Goal: Task Accomplishment & Management: Use online tool/utility

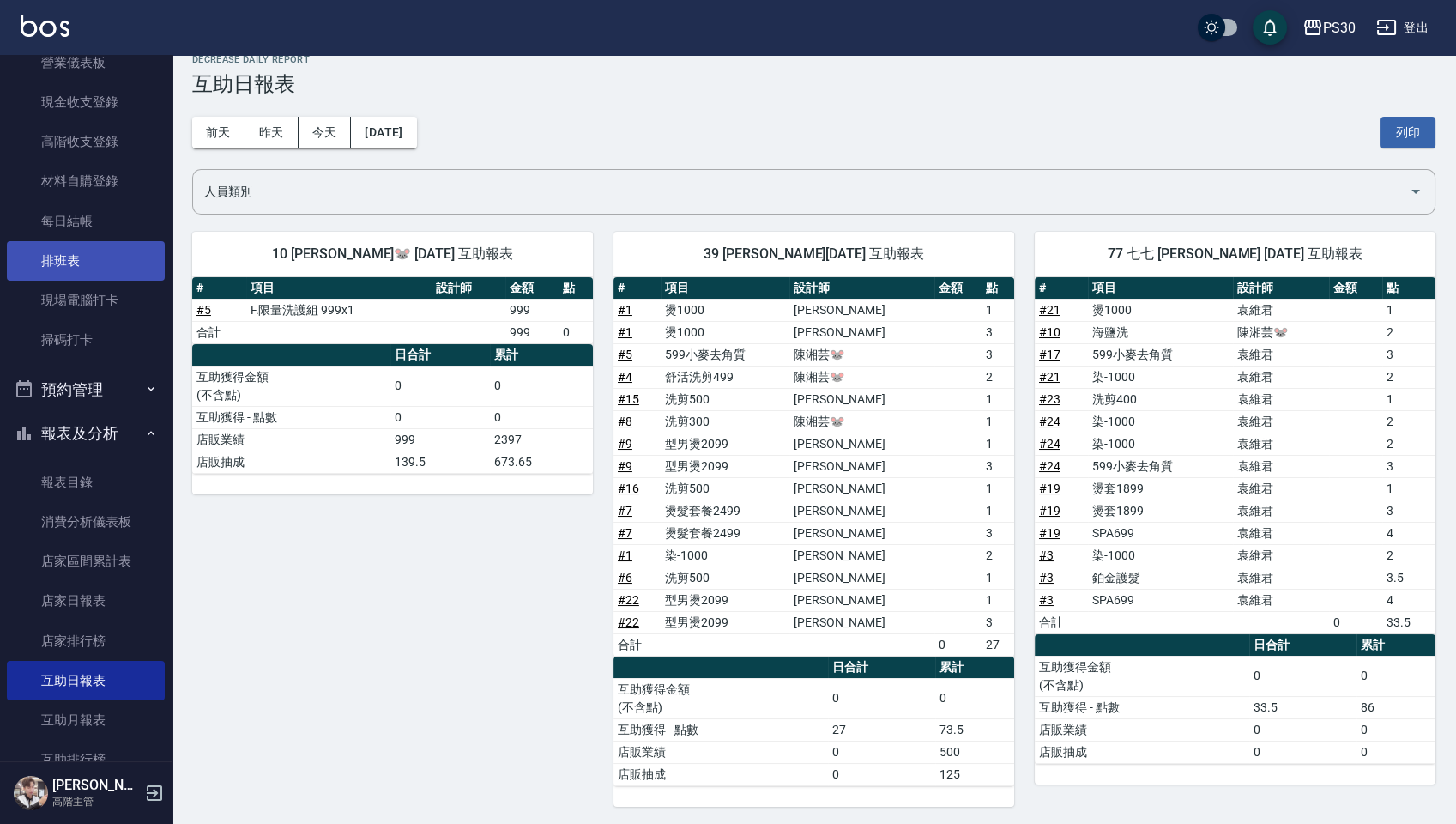
scroll to position [228, 0]
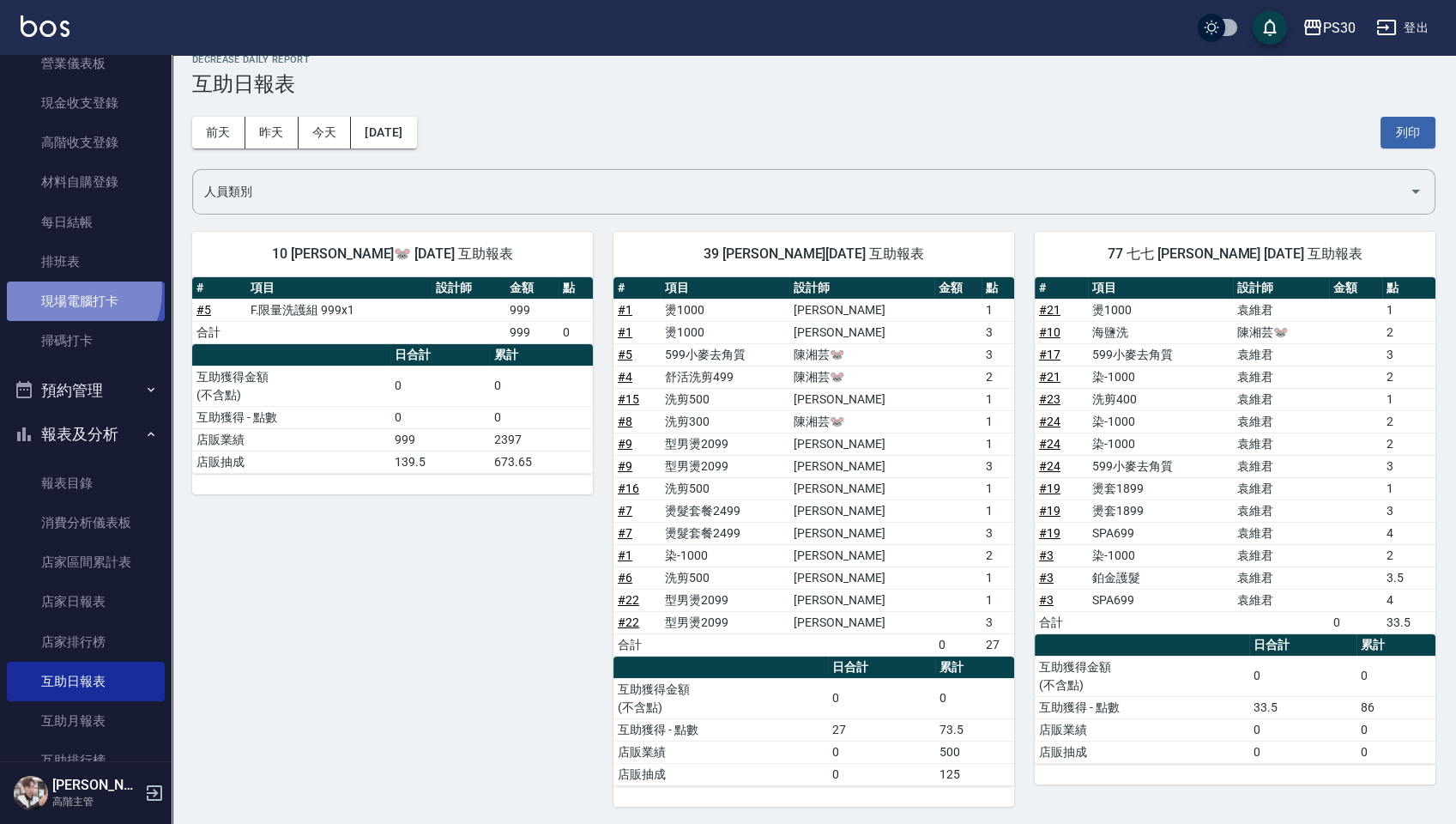
click at [74, 290] on link "現場電腦打卡" at bounding box center [86, 301] width 158 height 39
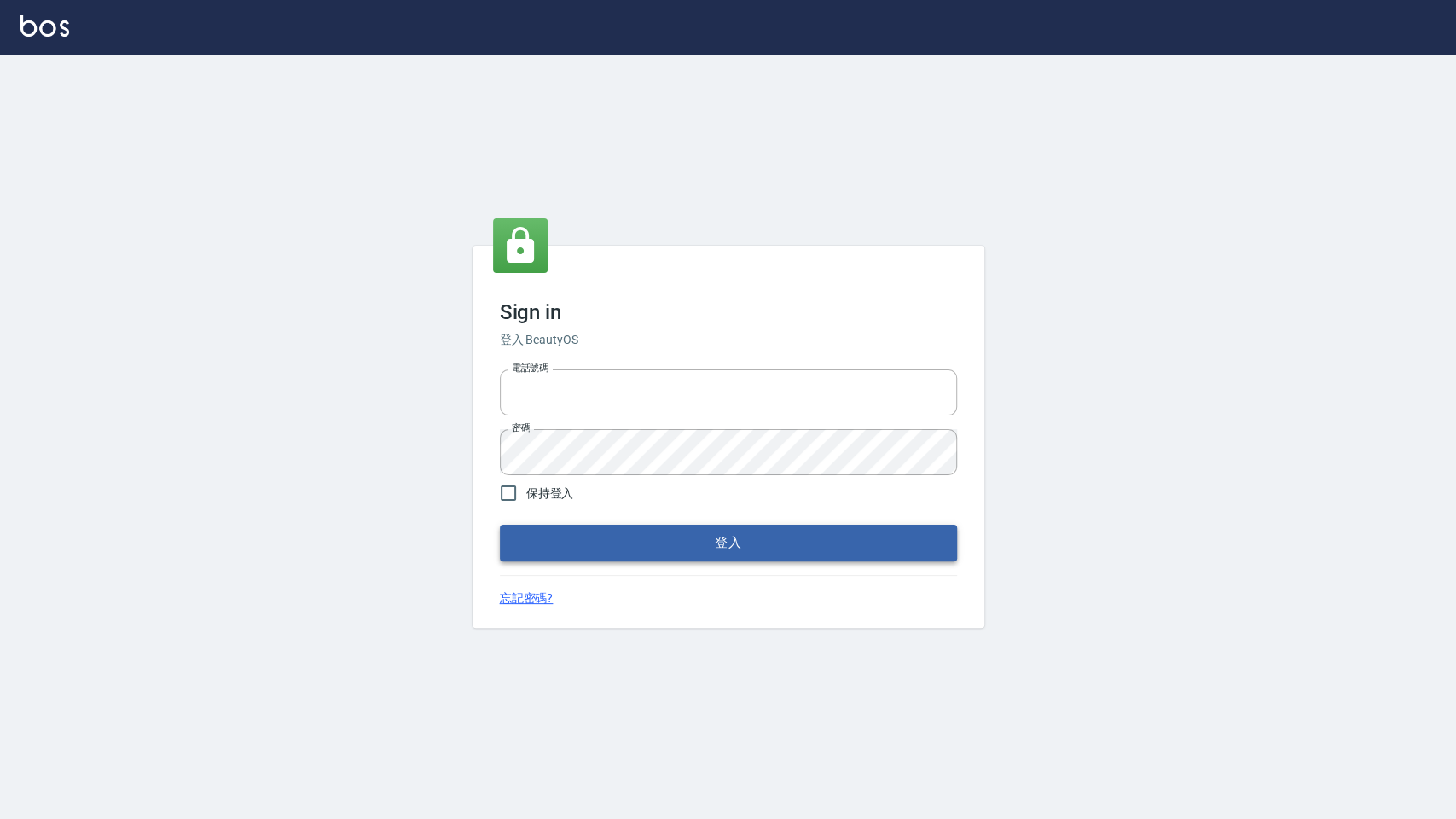
type input "0972392966"
click at [743, 544] on button "登入" at bounding box center [728, 542] width 457 height 36
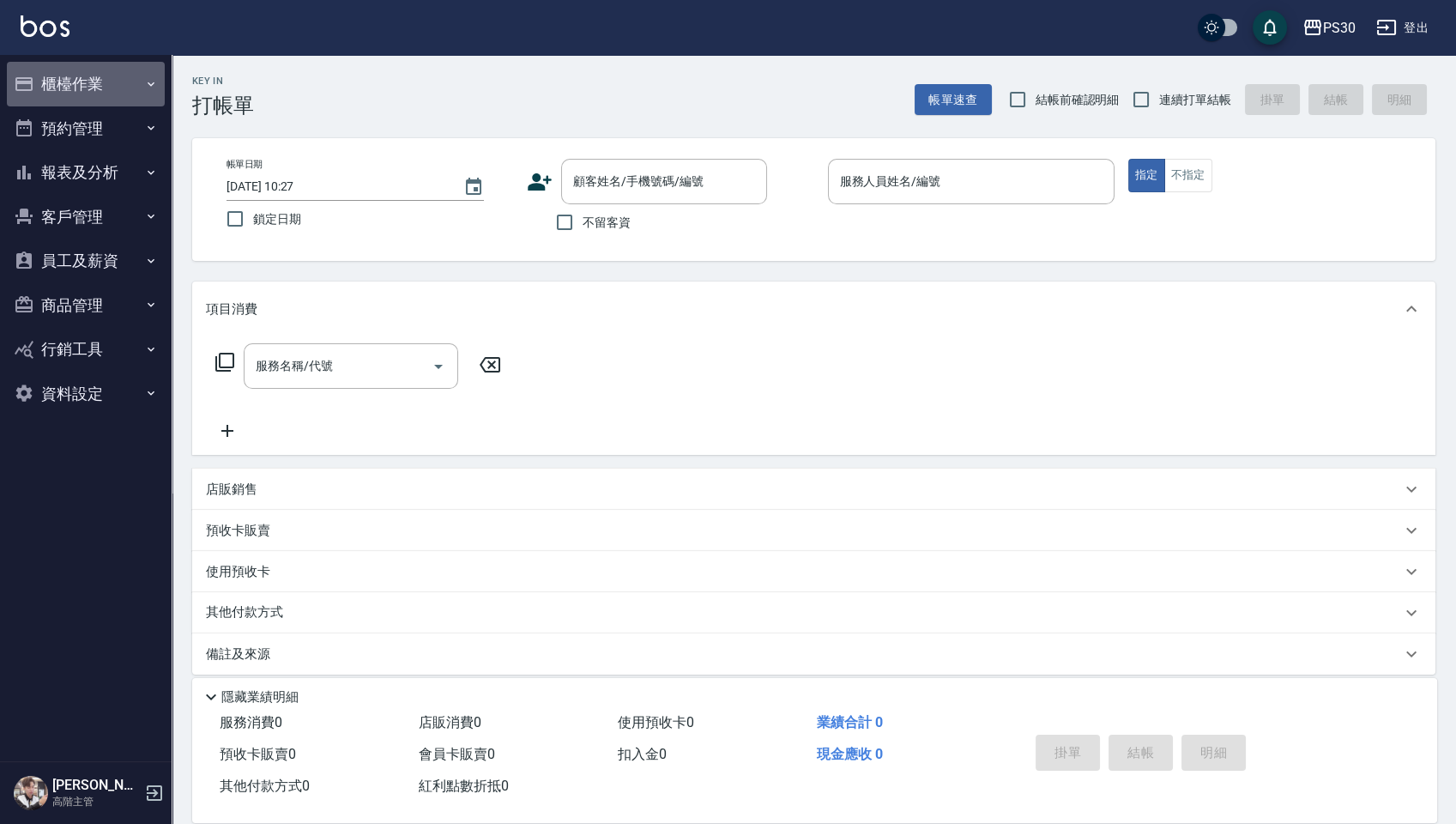
click at [23, 90] on icon "button" at bounding box center [24, 83] width 20 height 20
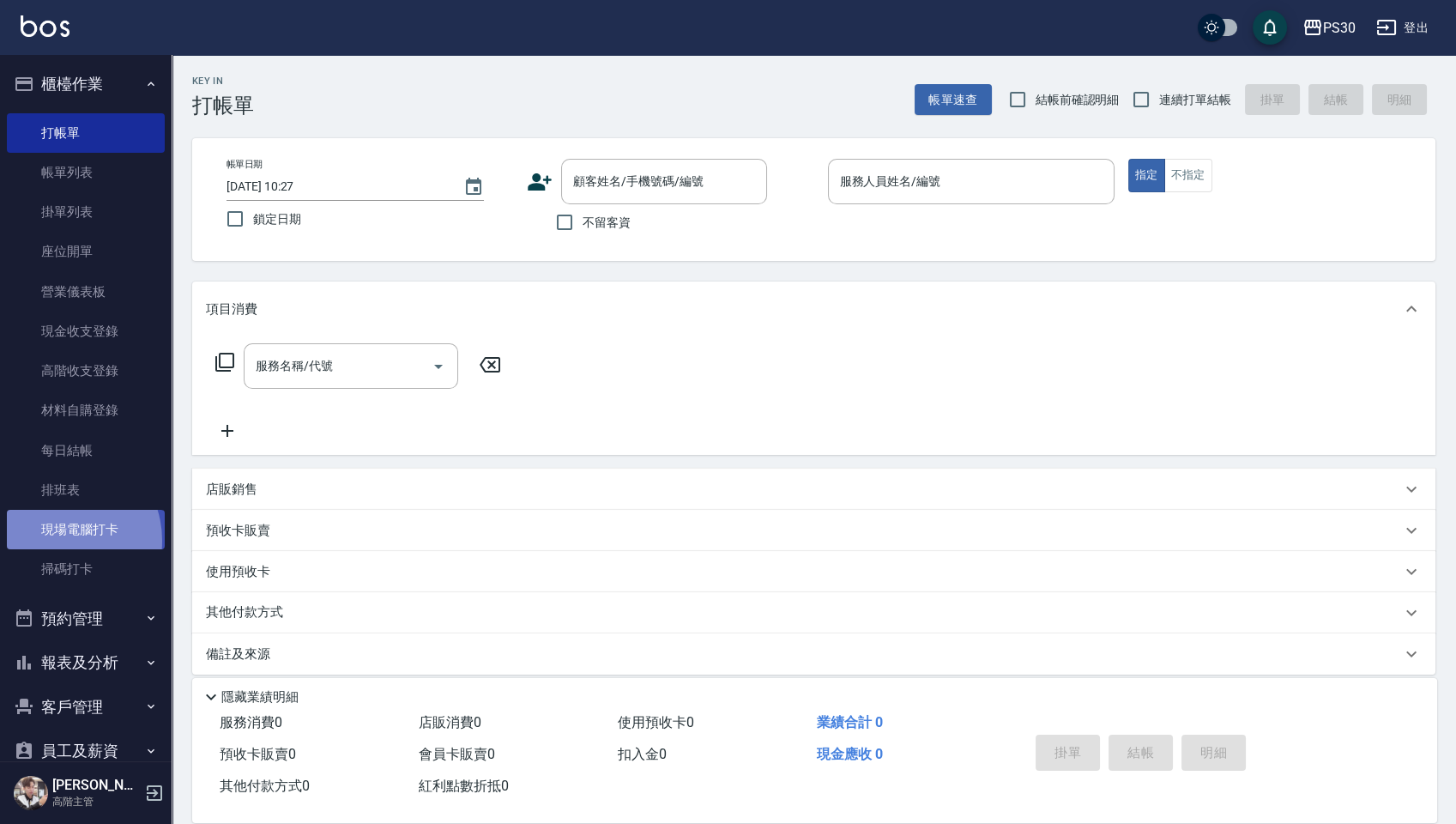
click at [57, 541] on link "現場電腦打卡" at bounding box center [86, 529] width 158 height 39
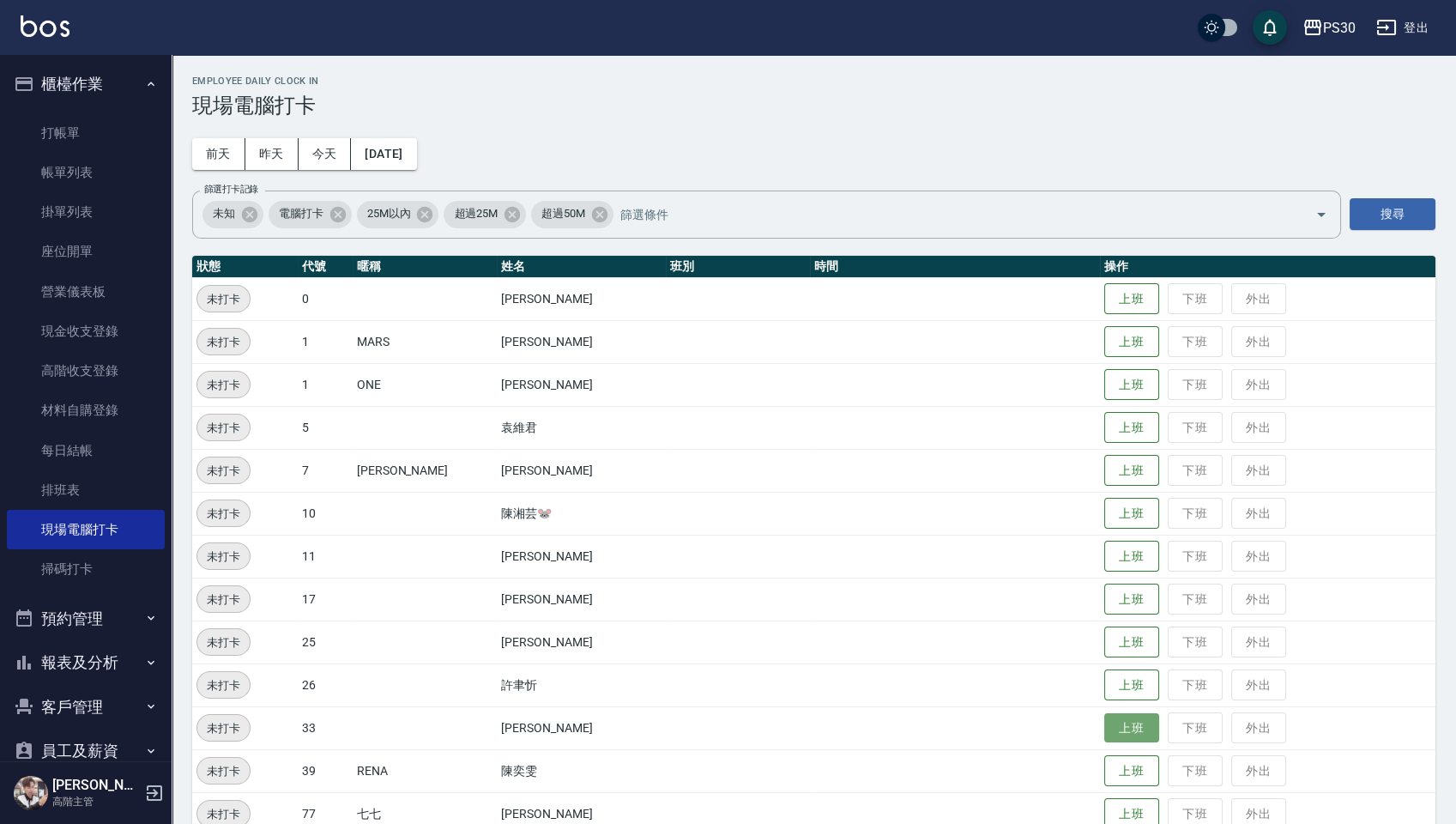
click at [1112, 720] on button "上班" at bounding box center [1132, 728] width 55 height 30
click at [1083, 508] on tbody "未打卡 0 廖金城 上班 下班 外出 未打卡 1 MARS 黃偉乘 上班 下班 外出 未打卡 1 ONE 楊雨芮 上班 下班 外出 未打卡 5 袁維君 上班 …" at bounding box center [813, 556] width 1243 height 558
drag, startPoint x: 1083, startPoint y: 508, endPoint x: 820, endPoint y: 156, distance: 439.4
click at [820, 156] on div "Employee Daily Clock In 現場電腦打卡 前天 昨天 今天 2025/09/08 篩選打卡記錄 未知 電腦打卡 25M以內 超過25M 超…" at bounding box center [813, 456] width 1284 height 801
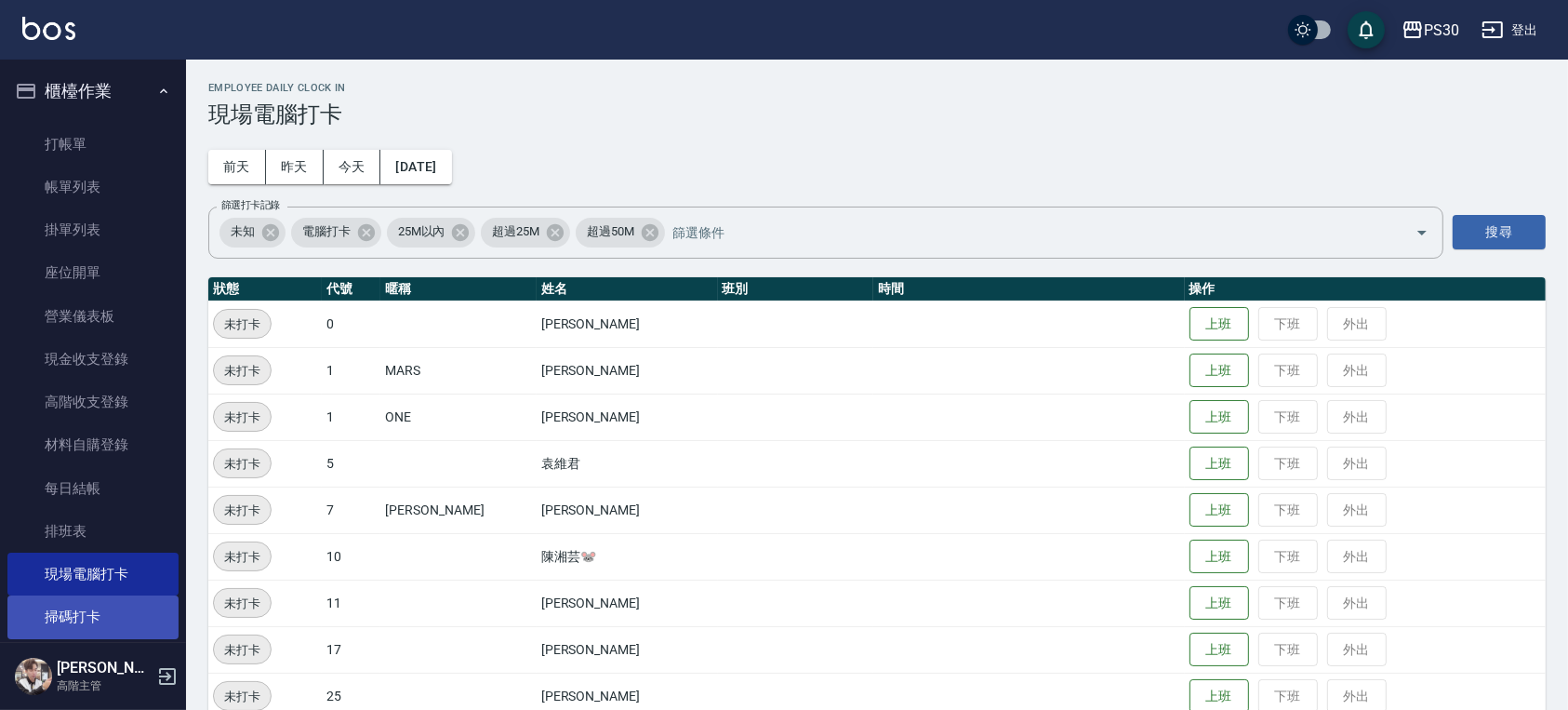
click at [67, 626] on link "掃碼打卡" at bounding box center [93, 616] width 171 height 43
